Goal: Transaction & Acquisition: Purchase product/service

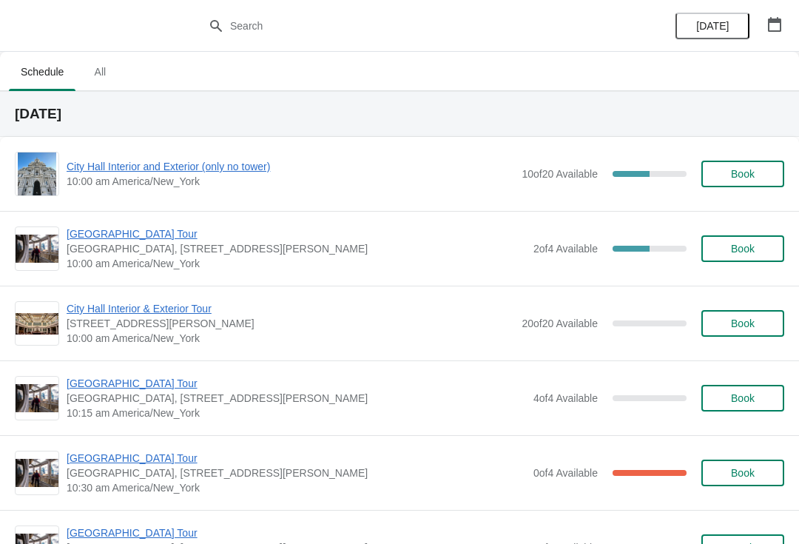
click at [134, 232] on span "[GEOGRAPHIC_DATA] Tour" at bounding box center [296, 233] width 459 height 15
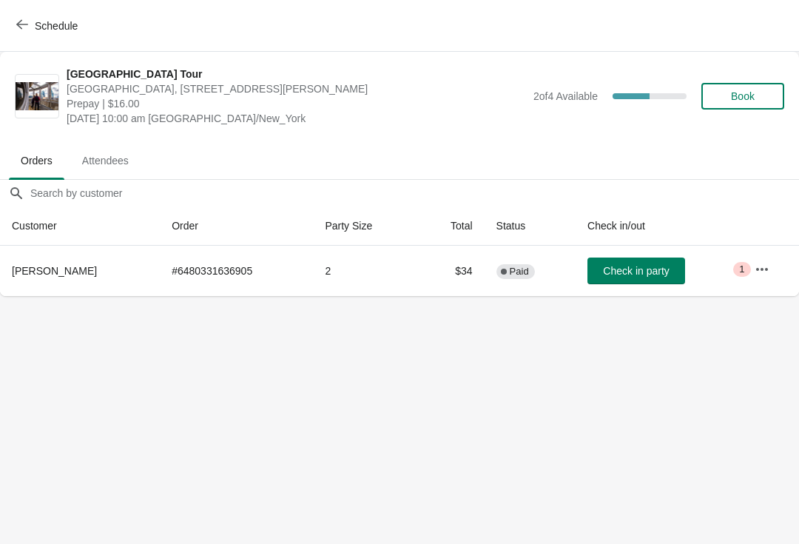
click at [645, 265] on span "Check in party" at bounding box center [636, 271] width 66 height 12
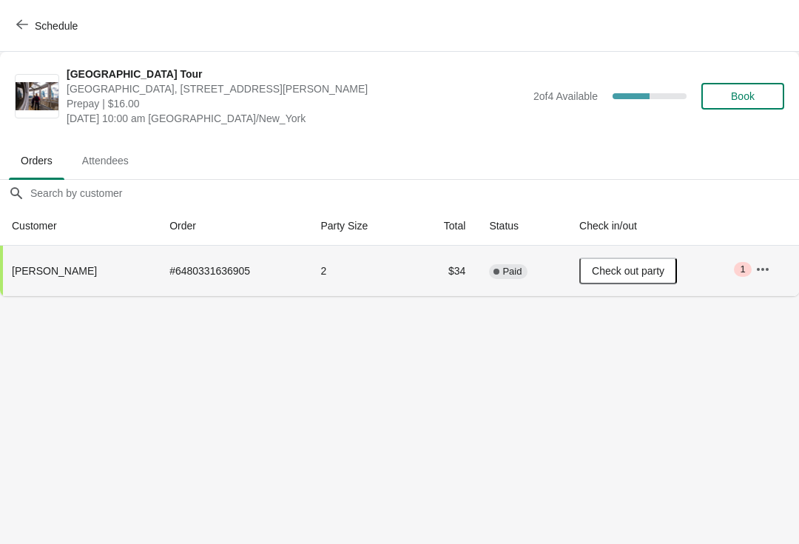
click at [18, 33] on button "Schedule" at bounding box center [48, 26] width 82 height 27
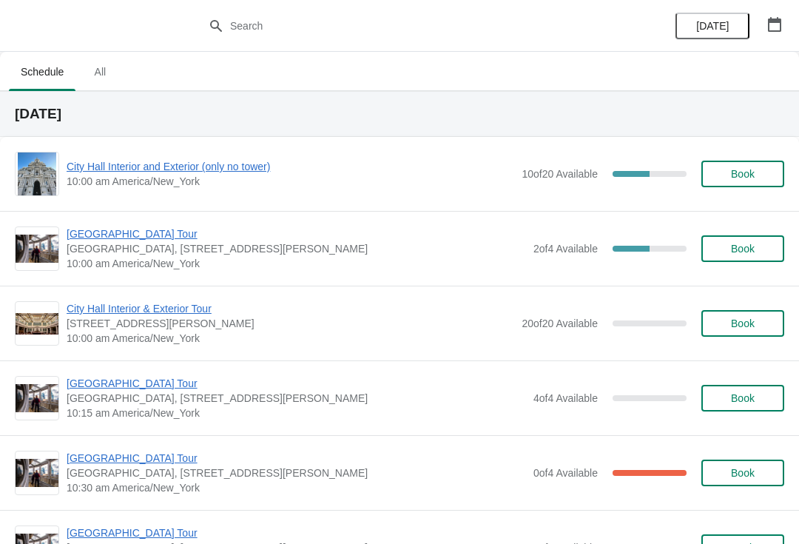
click at [134, 163] on span "City Hall Interior and Exterior (only no tower)" at bounding box center [290, 166] width 447 height 15
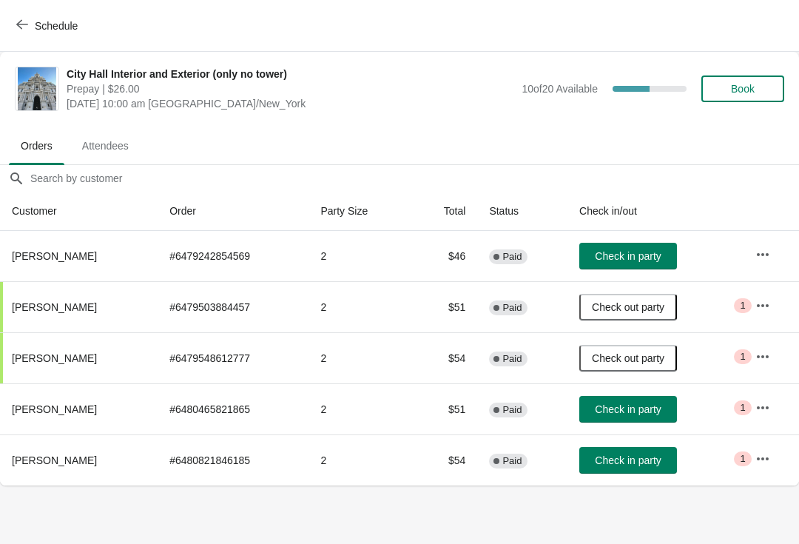
click at [21, 30] on icon "button" at bounding box center [22, 24] width 12 height 12
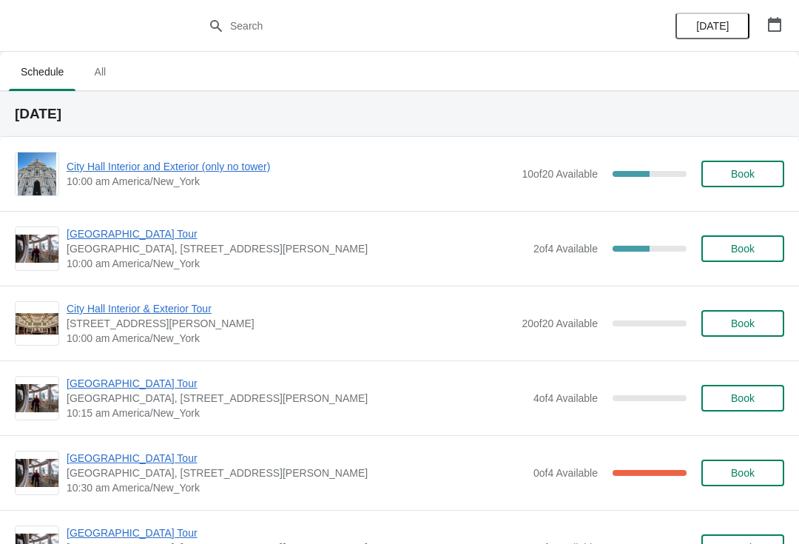
click at [103, 168] on span "City Hall Interior and Exterior (only no tower)" at bounding box center [290, 166] width 447 height 15
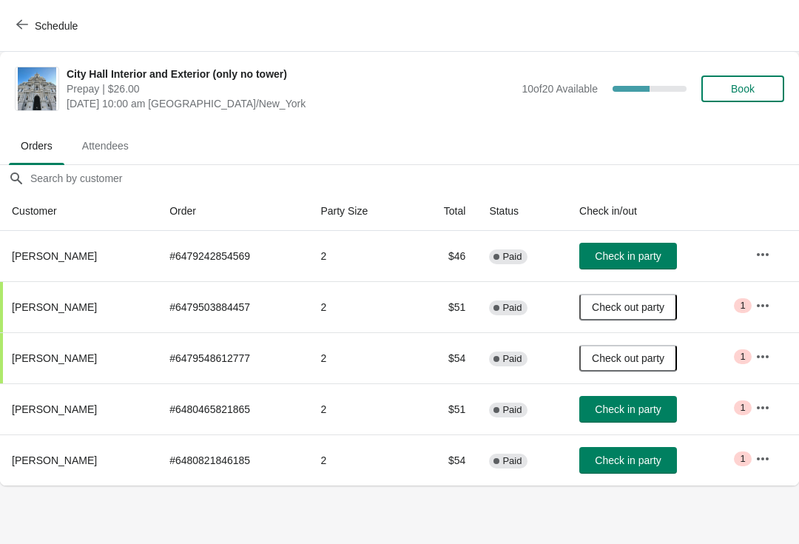
click at [655, 467] on button "Check in party" at bounding box center [628, 460] width 98 height 27
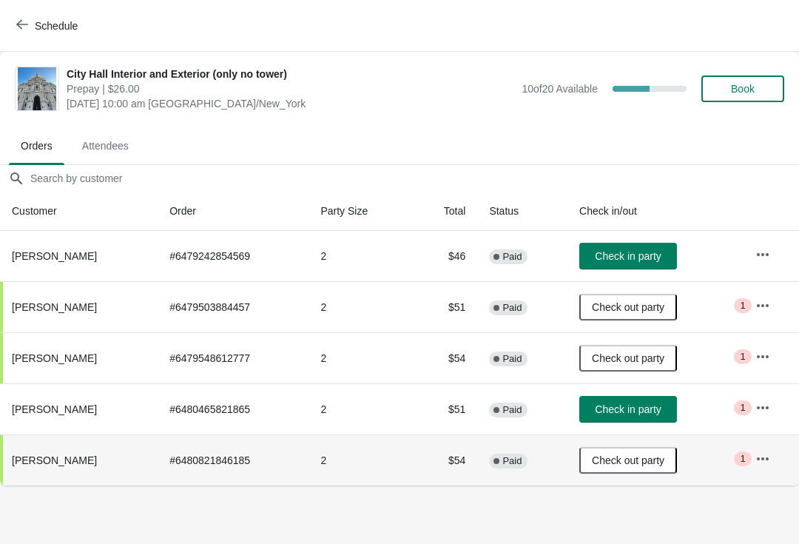
click at [642, 245] on button "Check in party" at bounding box center [628, 256] width 98 height 27
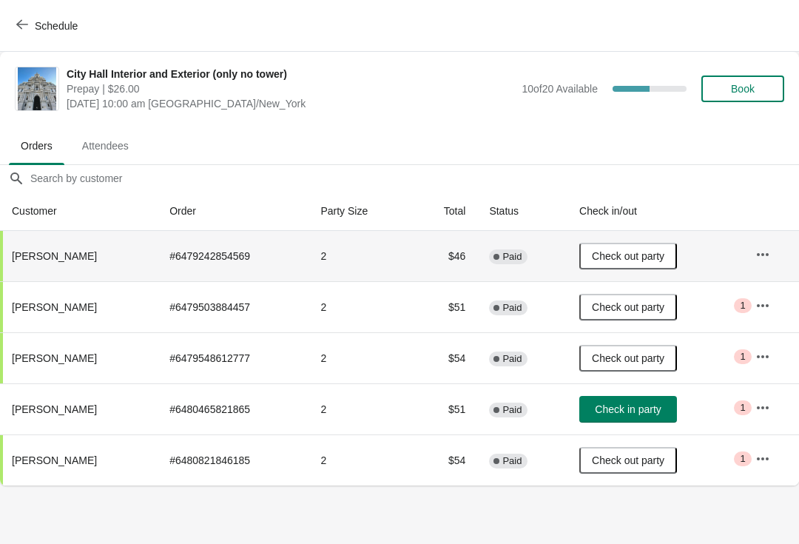
click at [754, 88] on span "Book" at bounding box center [743, 89] width 24 height 12
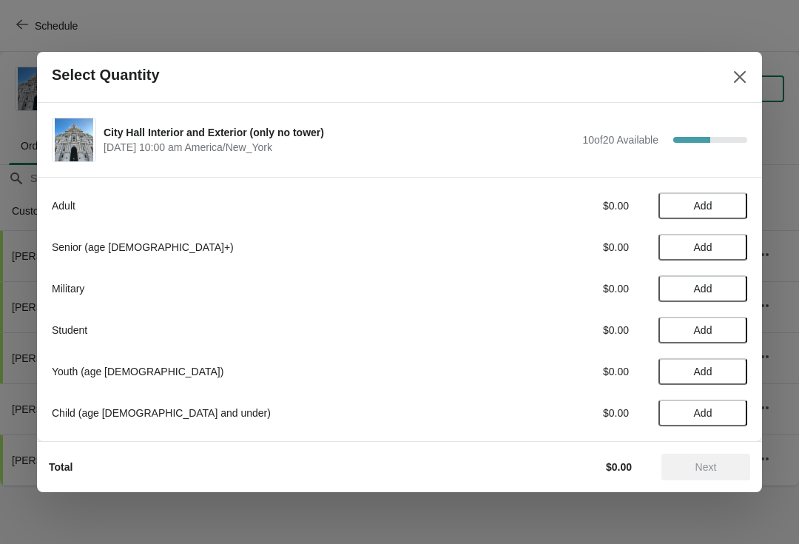
click at [719, 247] on span "Add" at bounding box center [703, 247] width 62 height 12
click at [733, 250] on icon at bounding box center [728, 248] width 16 height 16
click at [720, 464] on span "Next" at bounding box center [705, 467] width 65 height 12
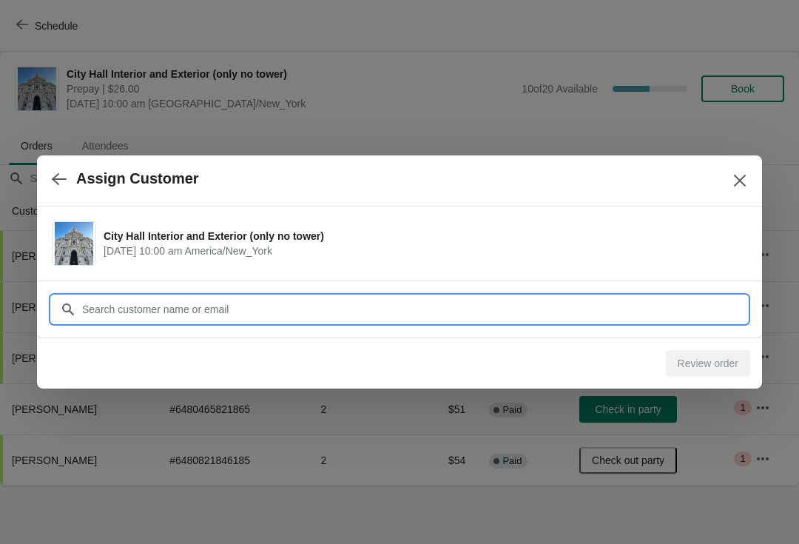
click at [337, 315] on input "Customer" at bounding box center [414, 309] width 666 height 27
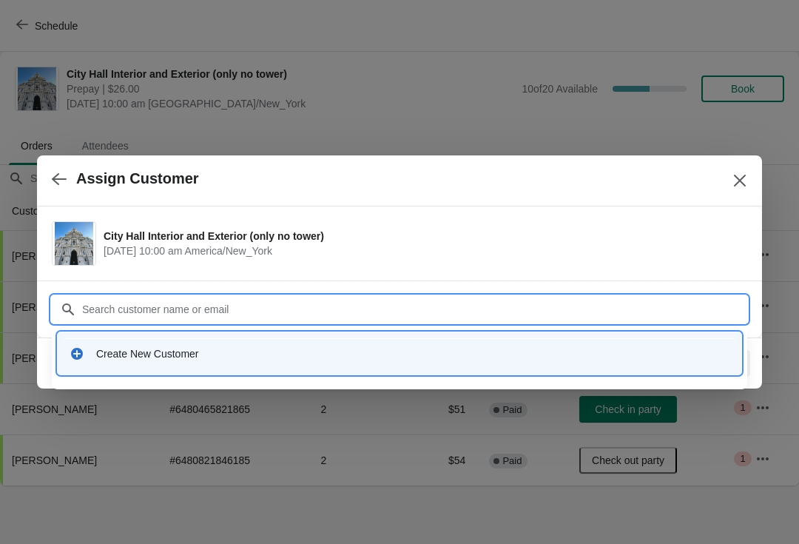
click at [237, 347] on div "Create New Customer" at bounding box center [412, 353] width 633 height 15
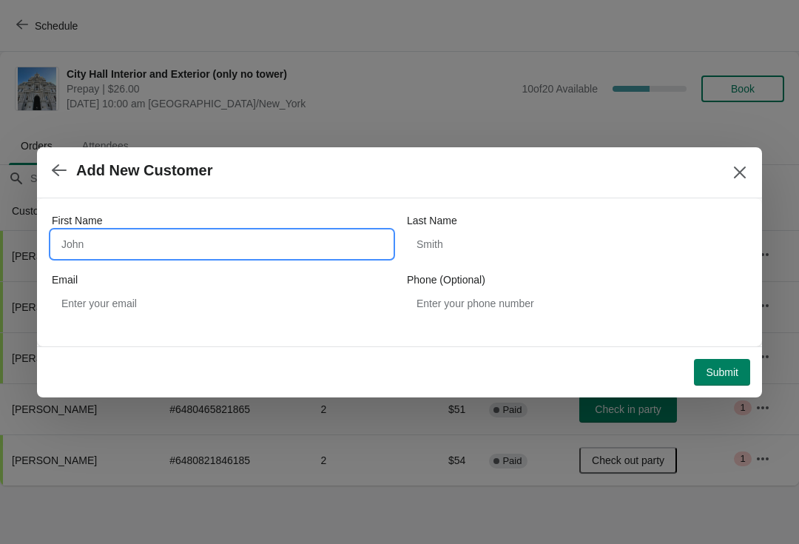
click at [260, 243] on input "First Name" at bounding box center [222, 244] width 340 height 27
type input "Delhez"
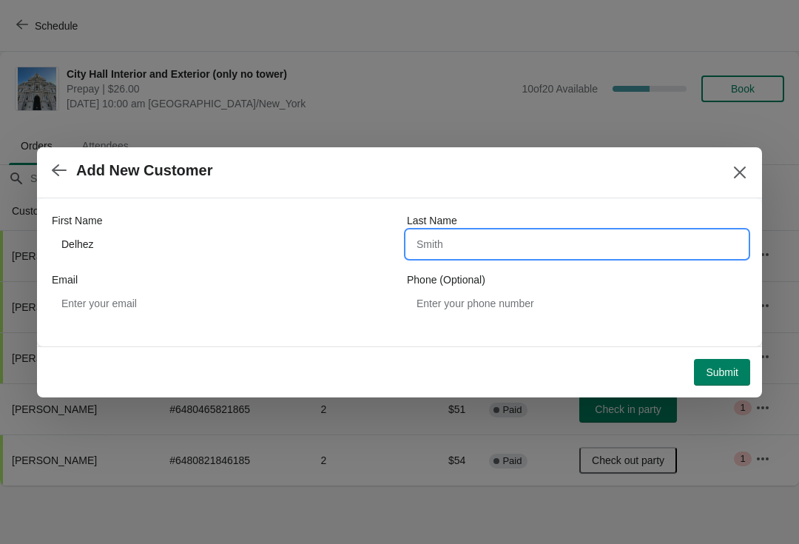
click at [717, 367] on span "Submit" at bounding box center [722, 372] width 33 height 12
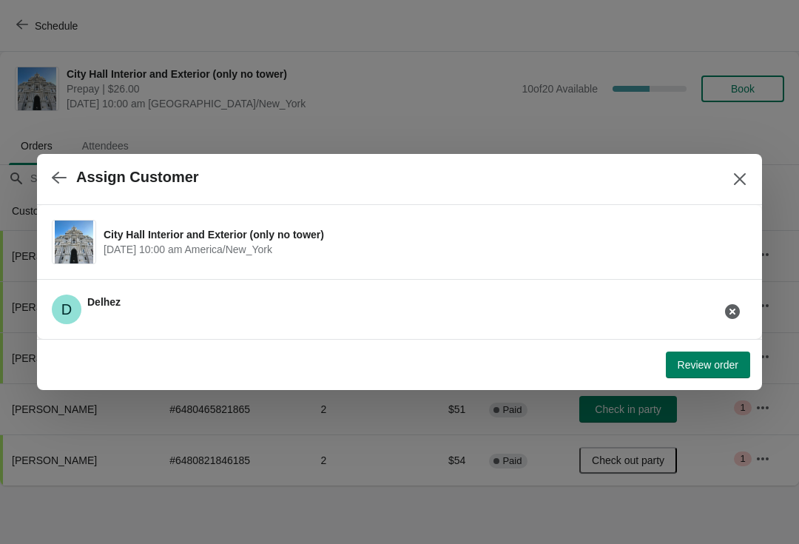
click at [724, 366] on span "Review order" at bounding box center [708, 365] width 61 height 12
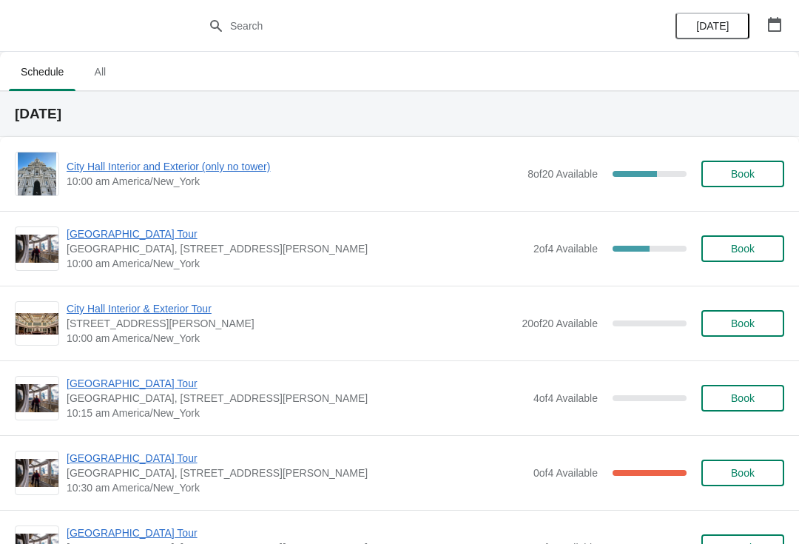
click at [102, 159] on span "City Hall Interior and Exterior (only no tower)" at bounding box center [293, 166] width 453 height 15
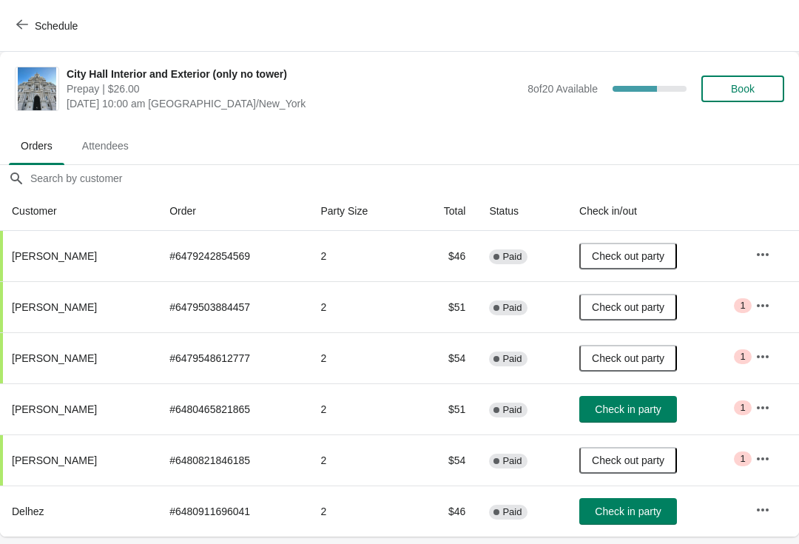
click at [637, 513] on span "Check in party" at bounding box center [628, 511] width 66 height 12
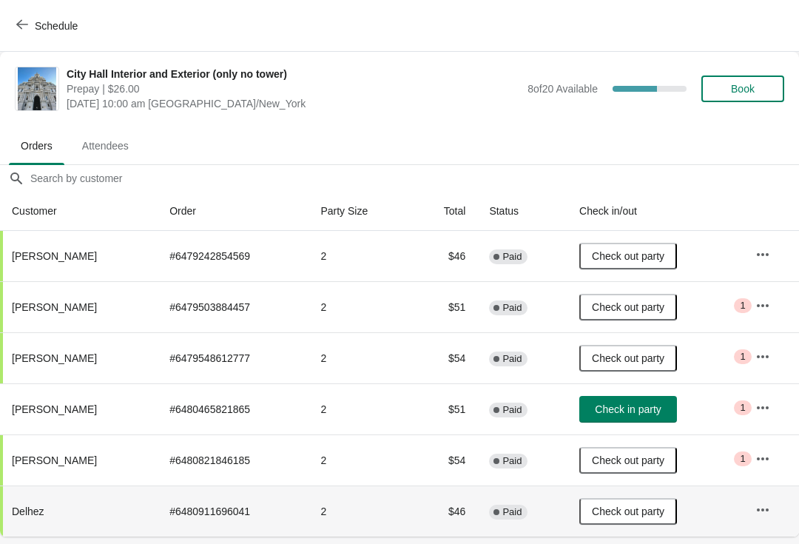
click at [646, 403] on span "Check in party" at bounding box center [628, 409] width 66 height 12
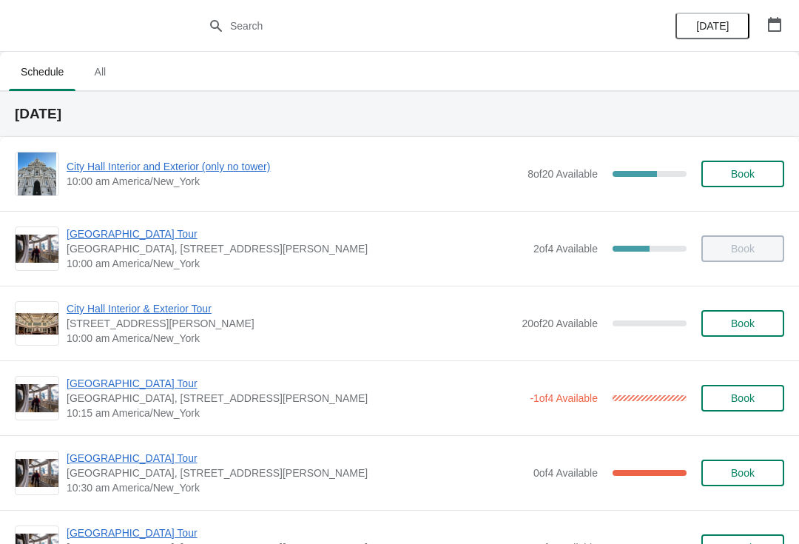
click at [111, 452] on span "[GEOGRAPHIC_DATA] Tour" at bounding box center [296, 457] width 459 height 15
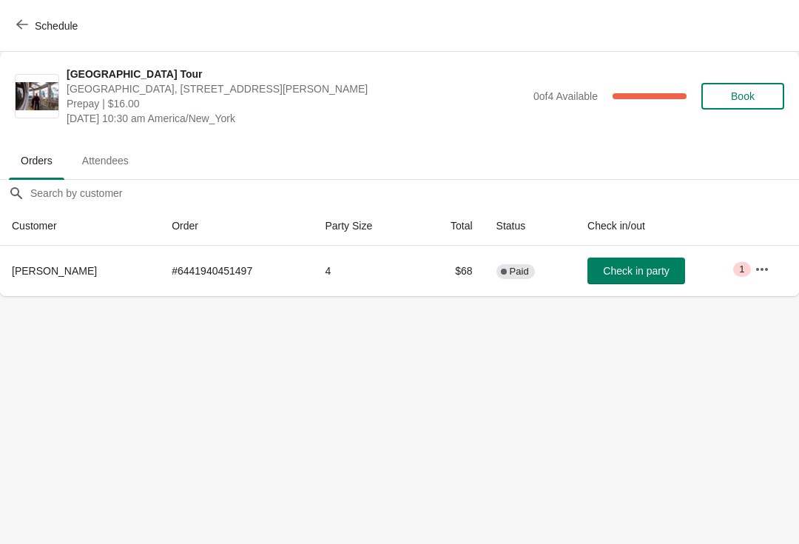
click at [634, 275] on span "Check in party" at bounding box center [636, 271] width 66 height 12
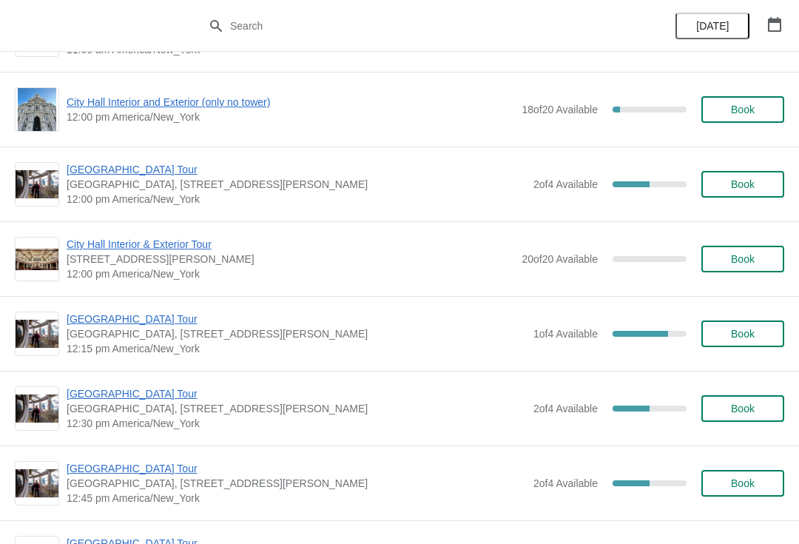
scroll to position [664, 0]
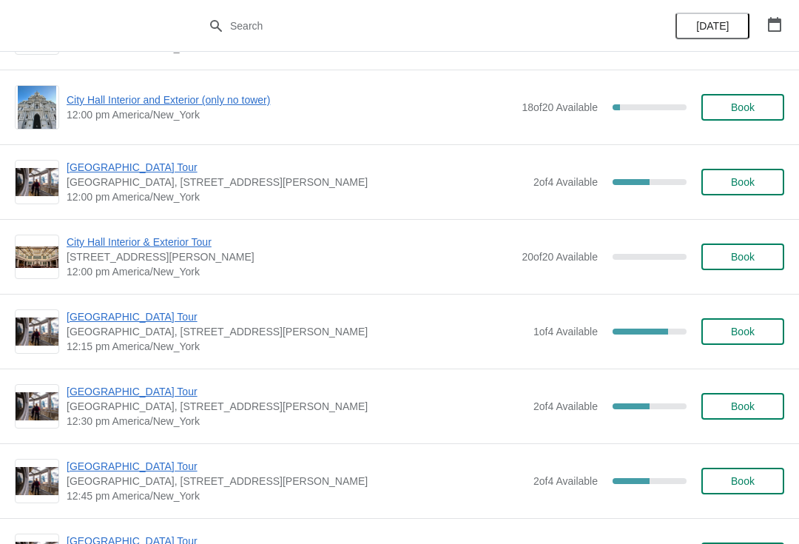
click at [743, 180] on span "Book" at bounding box center [743, 182] width 24 height 12
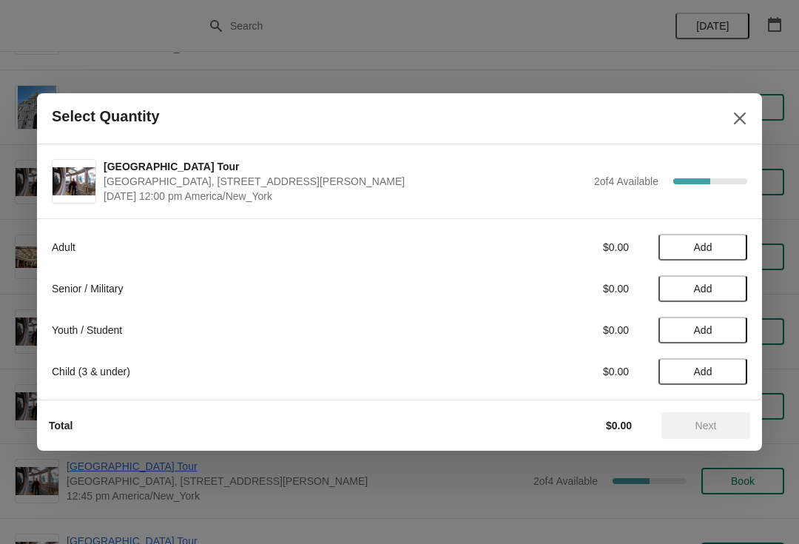
click at [700, 277] on button "Add" at bounding box center [702, 288] width 89 height 27
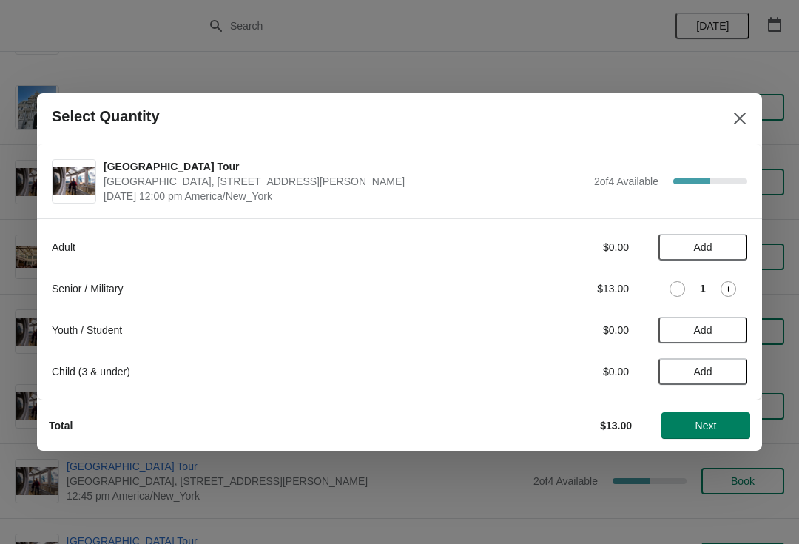
click at [728, 286] on icon at bounding box center [728, 289] width 16 height 16
click at [697, 421] on span "Next" at bounding box center [705, 425] width 21 height 12
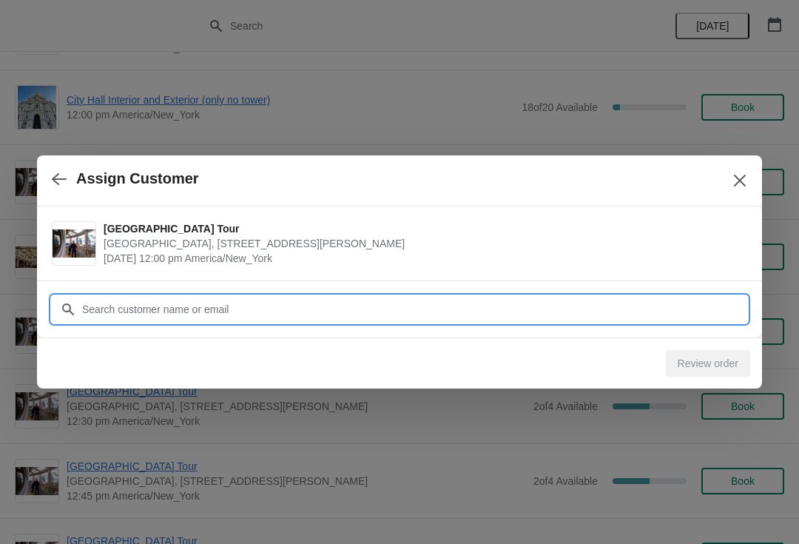
click at [281, 297] on input "Customer" at bounding box center [414, 309] width 666 height 27
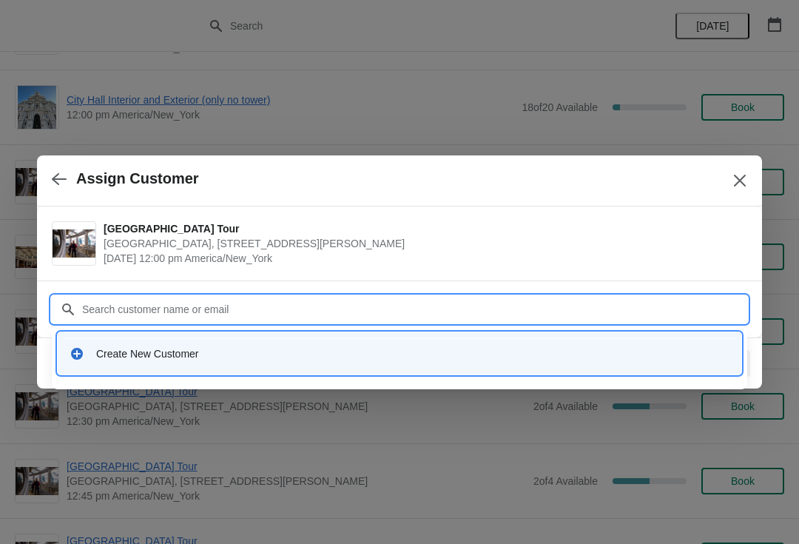
click at [210, 354] on div "Create New Customer" at bounding box center [412, 353] width 633 height 15
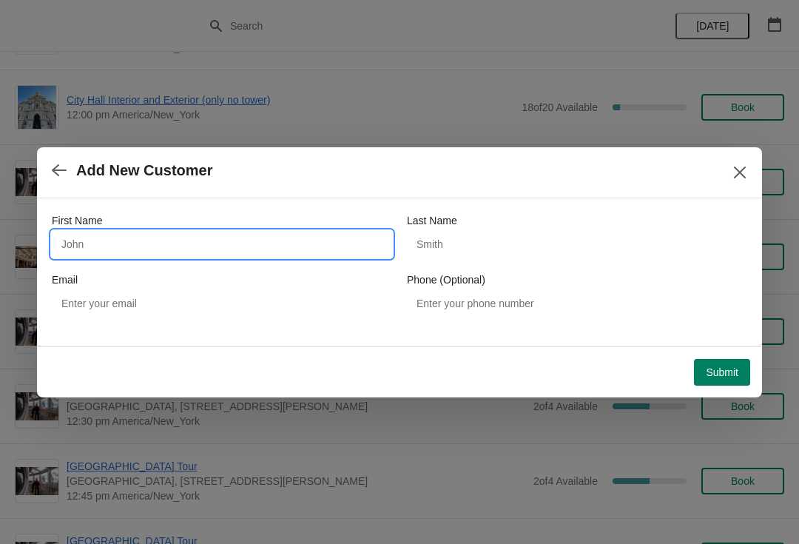
click at [233, 237] on input "First Name" at bounding box center [222, 244] width 340 height 27
type input "Shah"
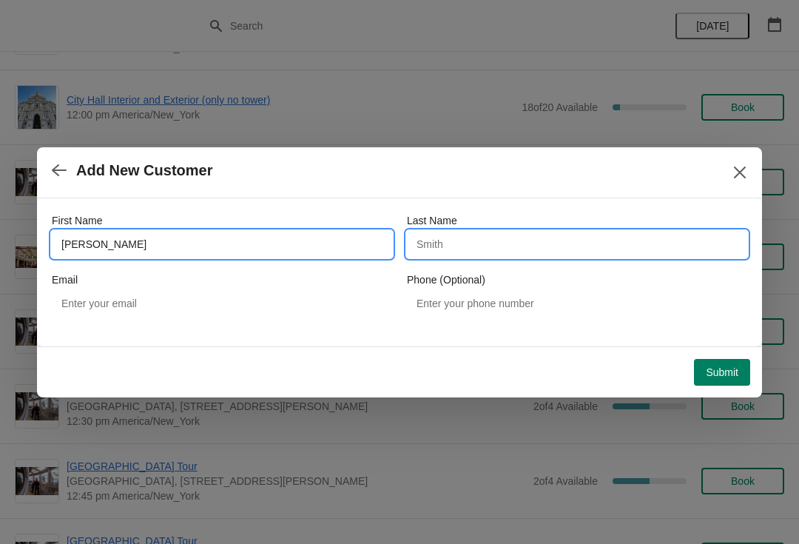
click at [507, 238] on input "Last Name" at bounding box center [577, 244] width 340 height 27
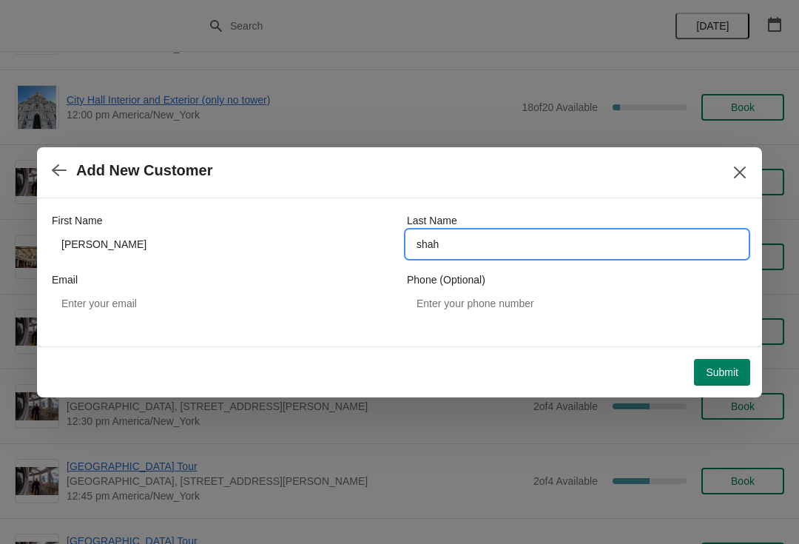
type input "shah"
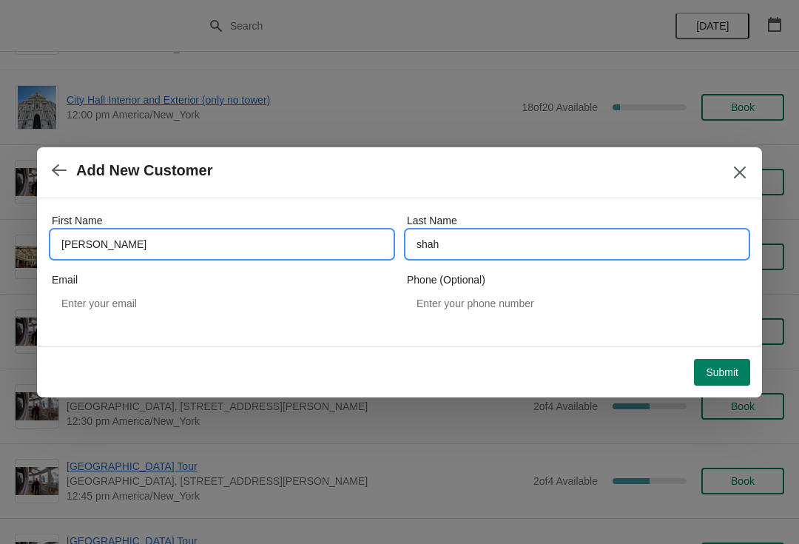
click at [152, 245] on input "Shah" at bounding box center [222, 244] width 340 height 27
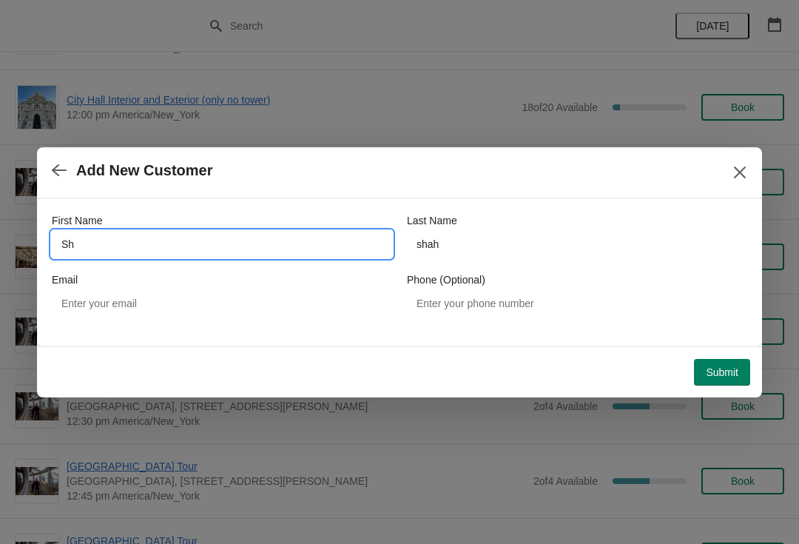
type input "S"
type input "rashmo"
click at [726, 359] on button "Submit" at bounding box center [722, 372] width 56 height 27
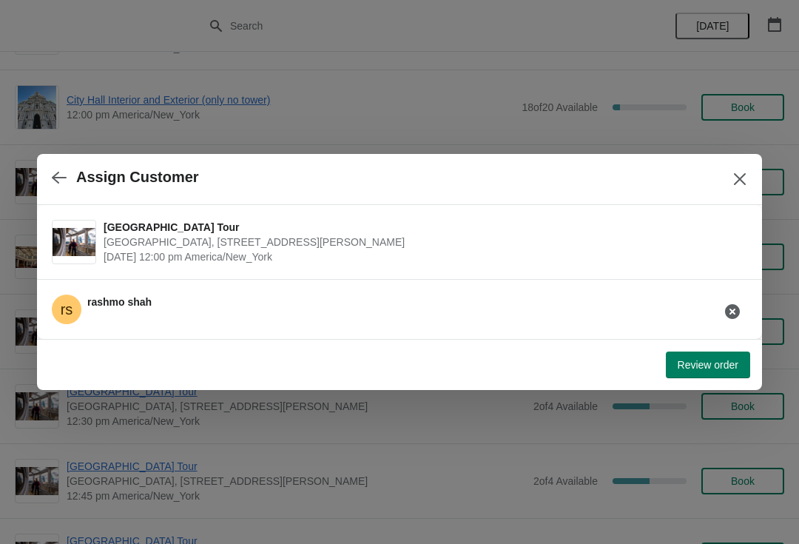
click at [709, 364] on span "Review order" at bounding box center [708, 365] width 61 height 12
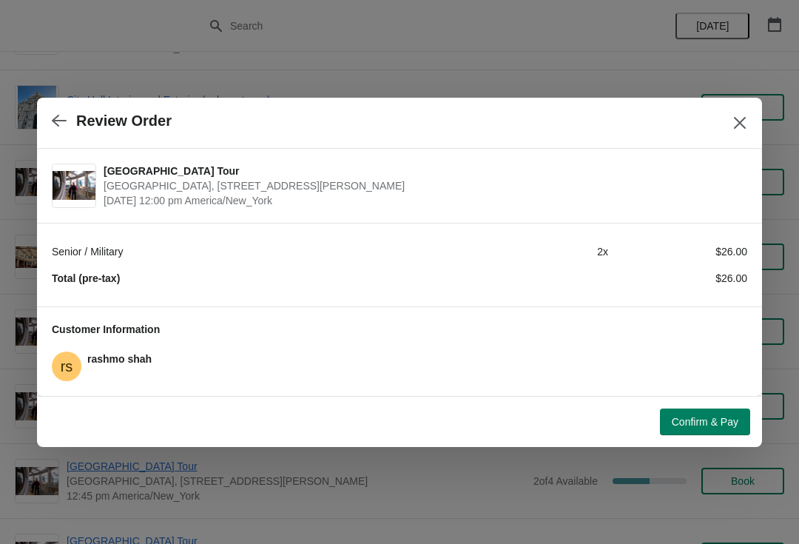
click at [700, 422] on span "Confirm & Pay" at bounding box center [705, 422] width 67 height 12
